Goal: Task Accomplishment & Management: Manage account settings

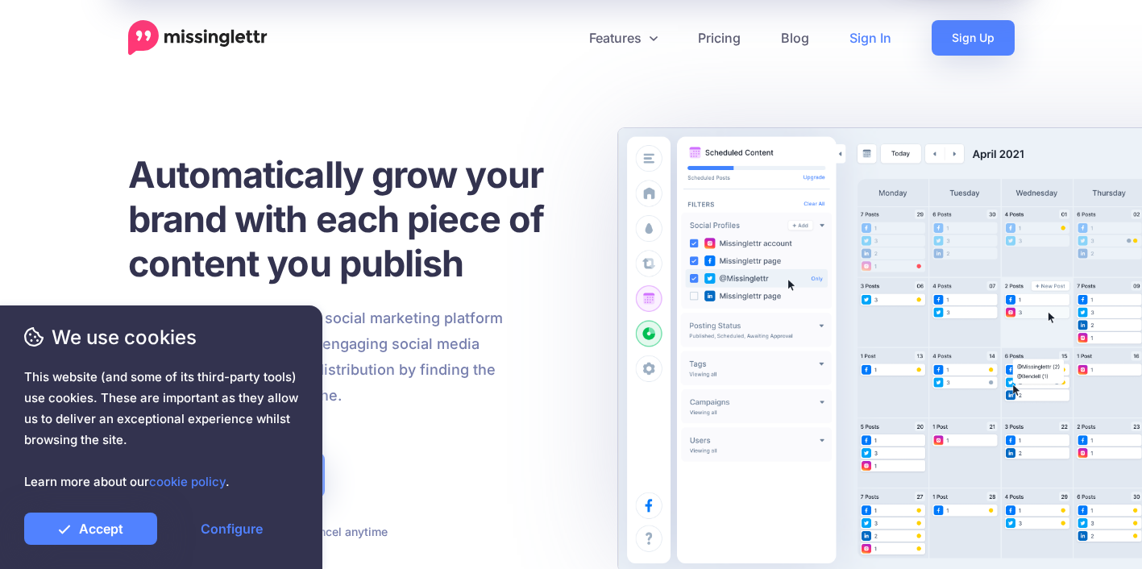
click at [878, 38] on link "Sign In" at bounding box center [870, 37] width 82 height 35
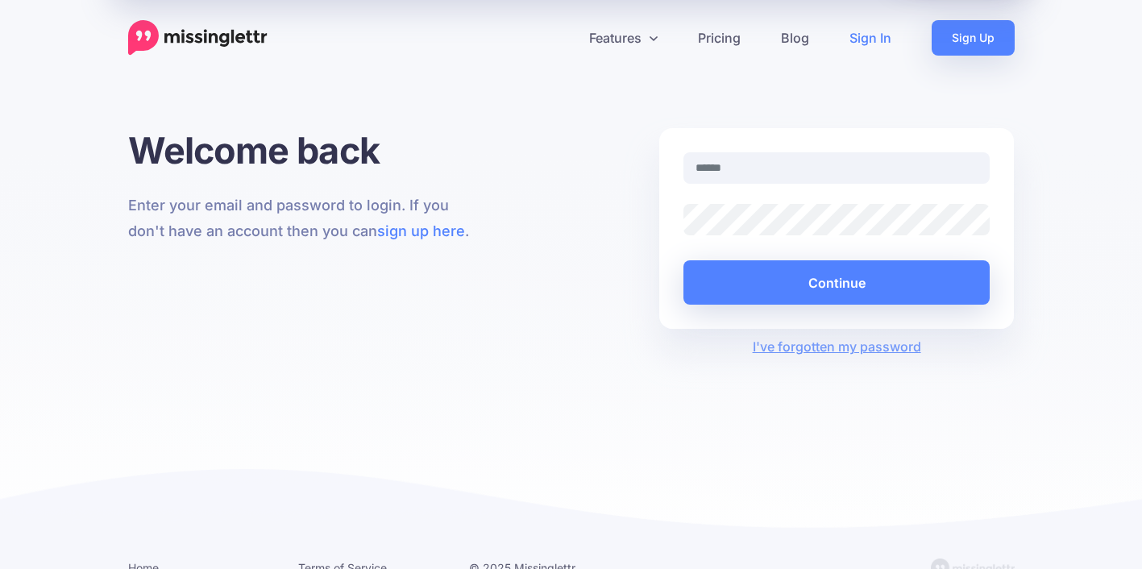
type input "**********"
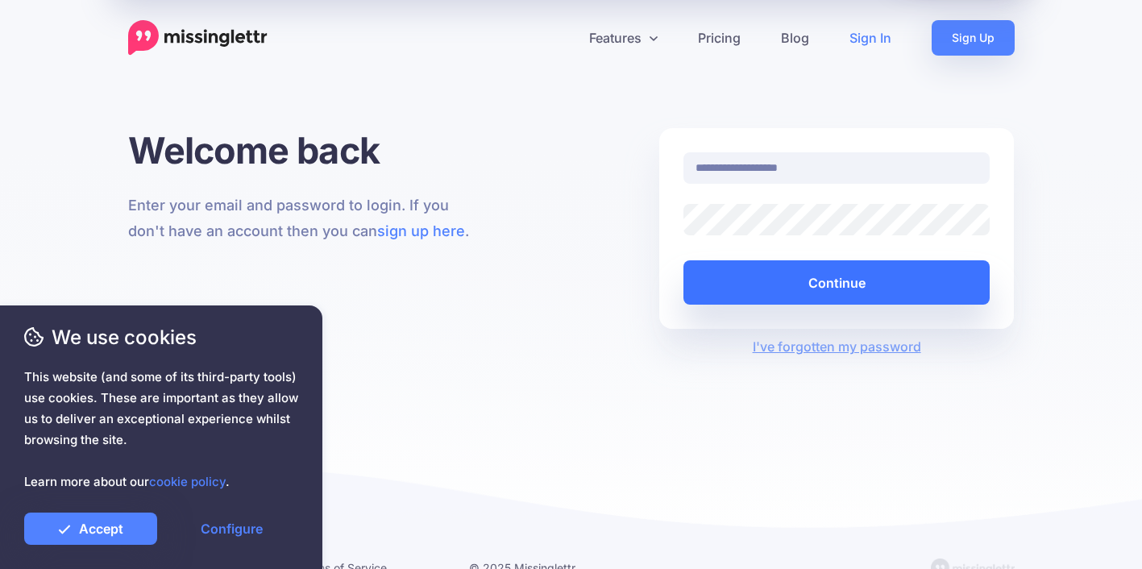
click at [799, 285] on button "Continue" at bounding box center [836, 282] width 307 height 44
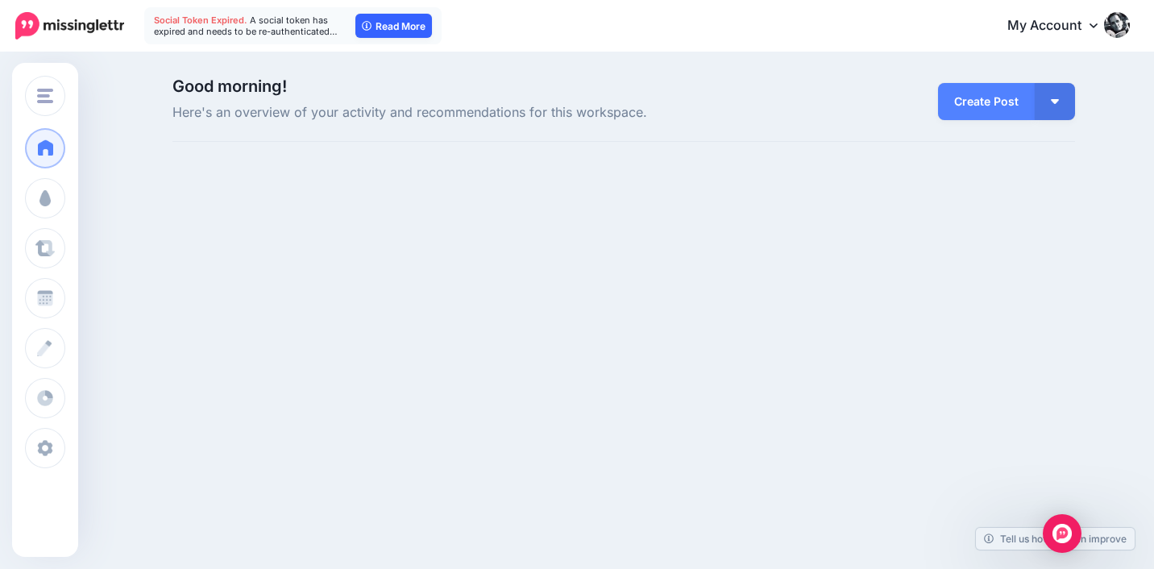
click at [375, 26] on link "Read More" at bounding box center [393, 26] width 77 height 24
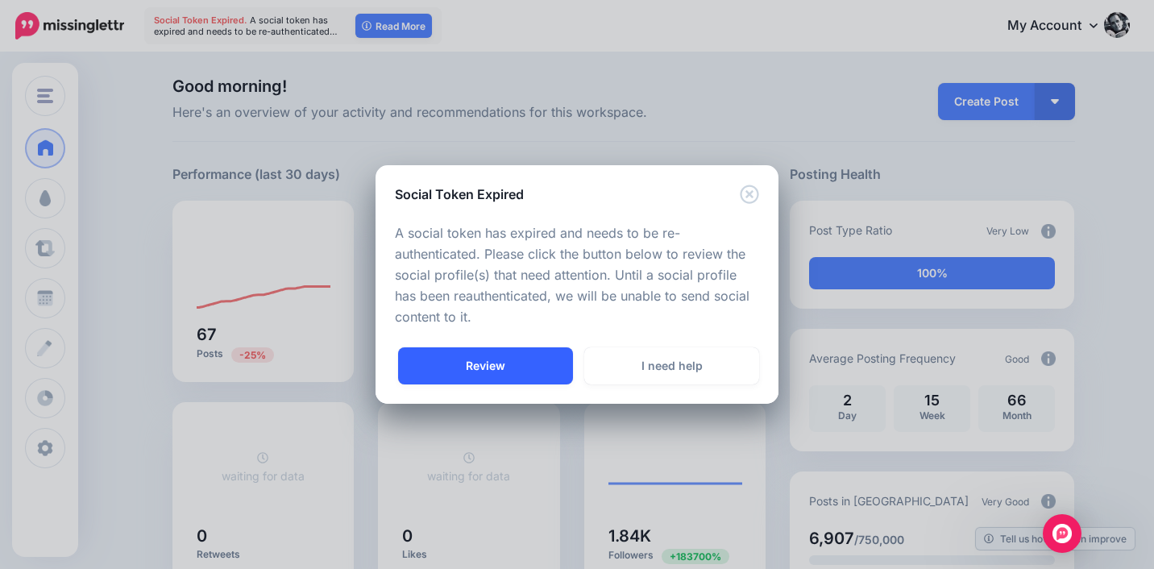
click at [521, 363] on link "Review" at bounding box center [485, 365] width 175 height 37
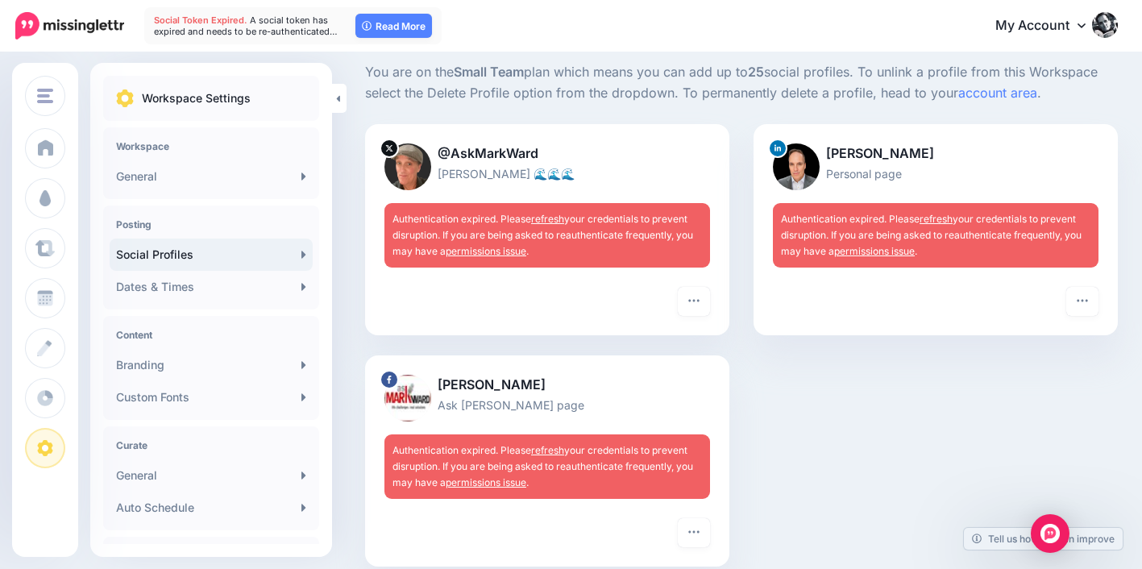
scroll to position [109, 0]
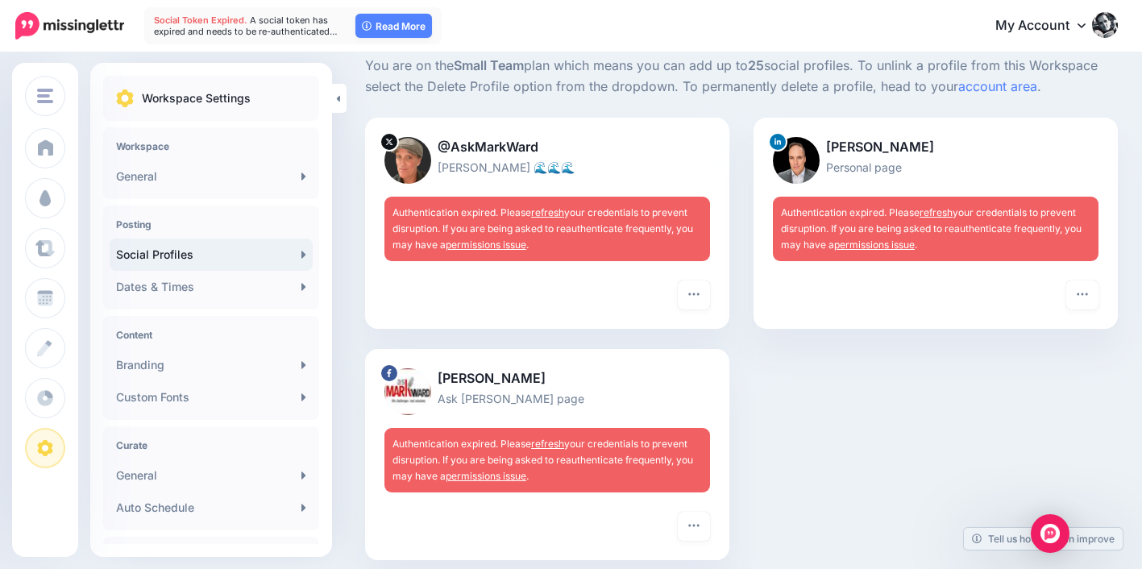
click at [944, 209] on link "refresh" at bounding box center [935, 212] width 33 height 12
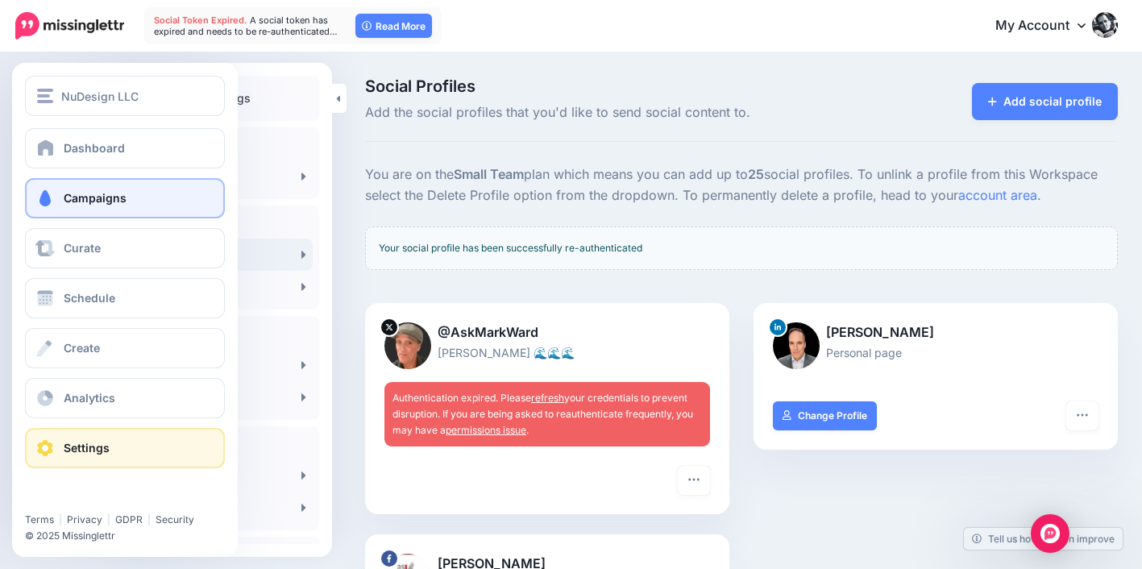
click at [52, 188] on link "Campaigns" at bounding box center [125, 198] width 200 height 40
